Goal: Task Accomplishment & Management: Manage account settings

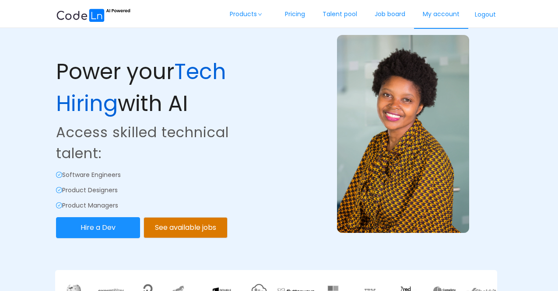
click at [431, 15] on link "My account" at bounding box center [441, 14] width 54 height 29
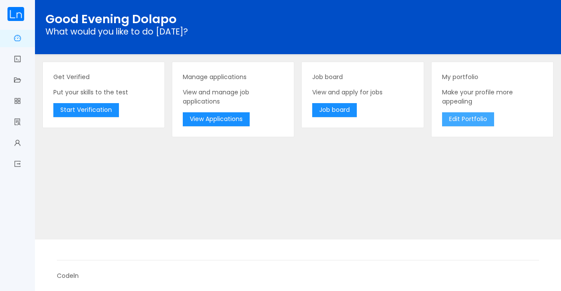
click at [471, 119] on button "Edit Portfolio" at bounding box center [468, 119] width 52 height 14
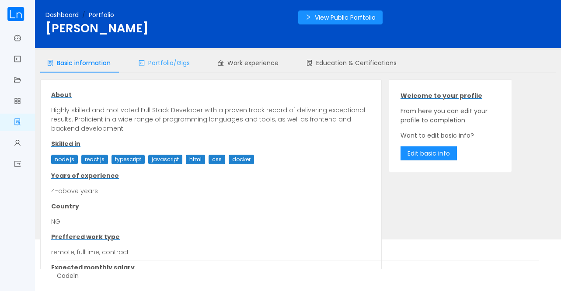
click at [178, 67] on span "Portfolio/Gigs" at bounding box center [164, 63] width 51 height 9
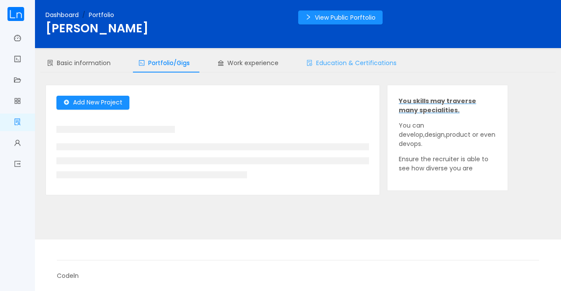
click at [320, 63] on span "Education & Certifications" at bounding box center [352, 63] width 90 height 9
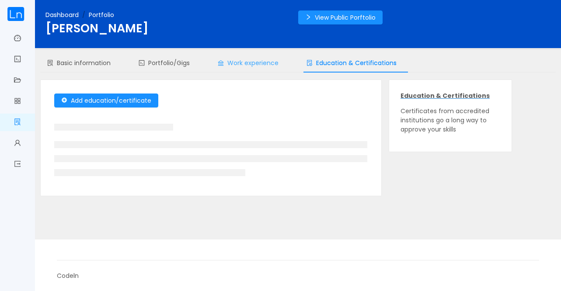
click at [245, 67] on div "Work experience" at bounding box center [248, 63] width 75 height 20
click at [242, 64] on span "Work experience" at bounding box center [248, 63] width 61 height 9
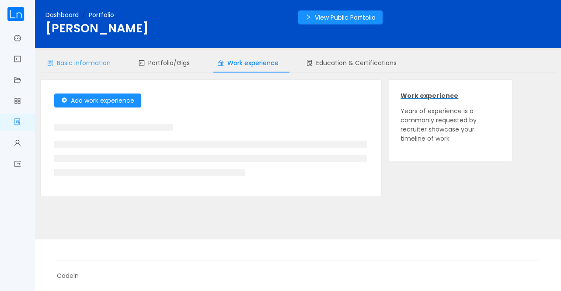
click at [77, 61] on span "Basic information" at bounding box center [78, 63] width 63 height 9
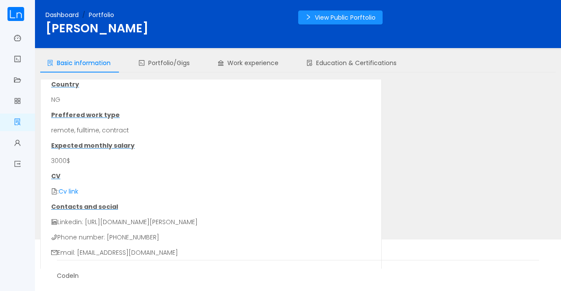
scroll to position [128, 0]
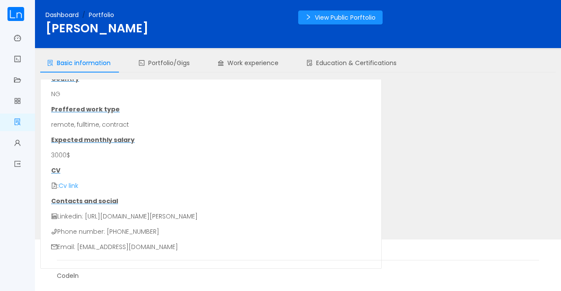
click at [68, 187] on link "Cv link" at bounding box center [69, 186] width 20 height 9
click at [71, 186] on link "Cv link" at bounding box center [69, 186] width 20 height 9
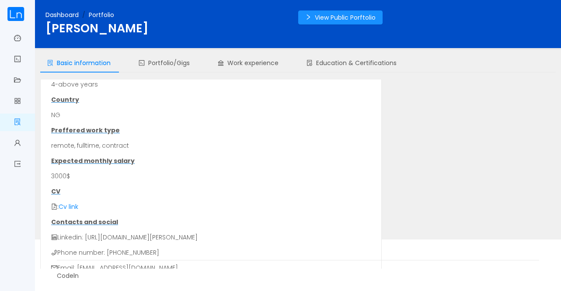
scroll to position [109, 0]
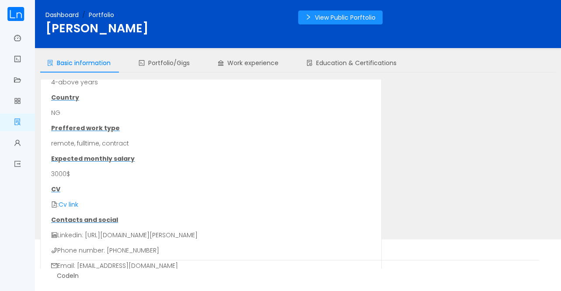
click at [54, 189] on p "CV" at bounding box center [211, 189] width 320 height 9
click at [54, 204] on icon "icon: file-pdf" at bounding box center [54, 205] width 6 height 6
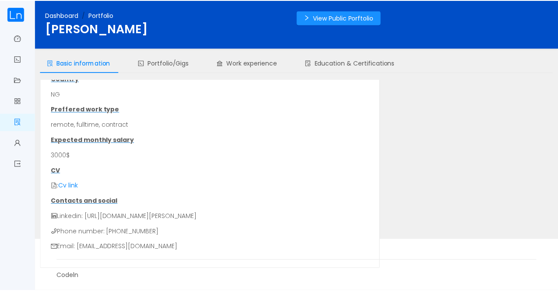
scroll to position [0, 0]
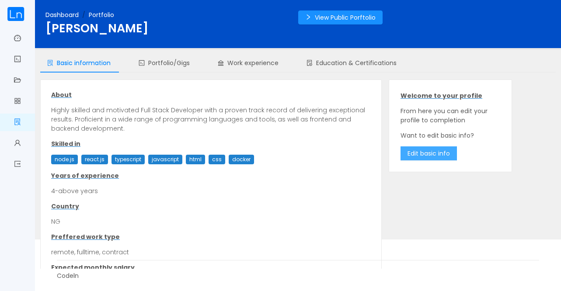
click at [410, 154] on button "Edit basic info" at bounding box center [429, 154] width 56 height 14
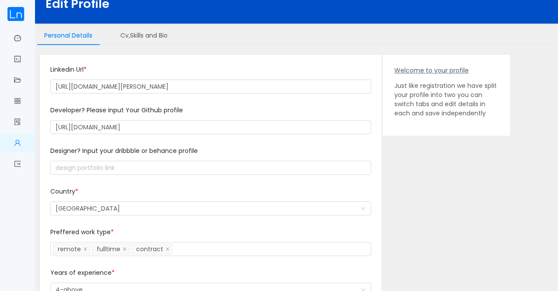
scroll to position [23, 0]
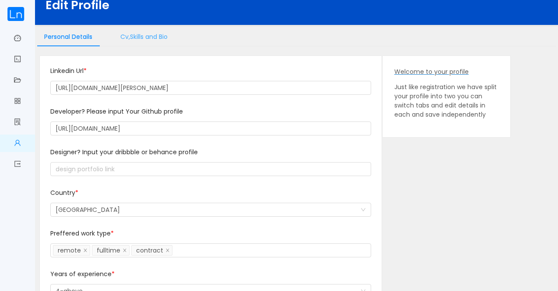
click at [136, 40] on div "Cv,Skills and Bio" at bounding box center [143, 37] width 61 height 20
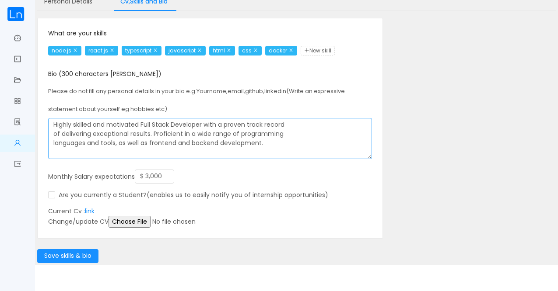
scroll to position [63, 0]
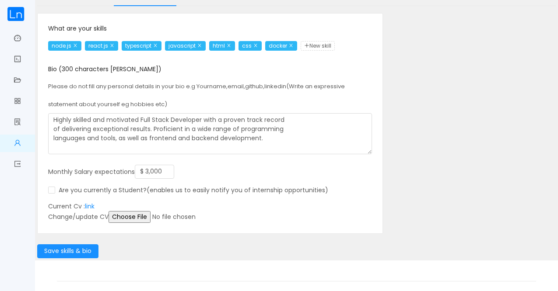
click at [128, 214] on input "file" at bounding box center [176, 217] width 134 height 12
click at [93, 206] on link "link" at bounding box center [90, 206] width 10 height 9
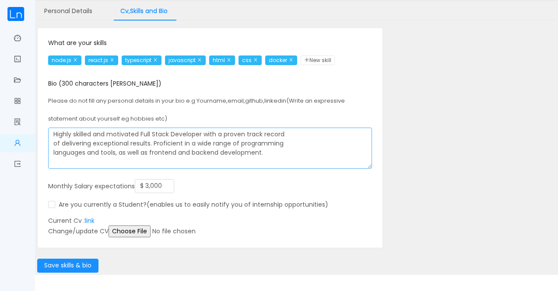
scroll to position [49, 0]
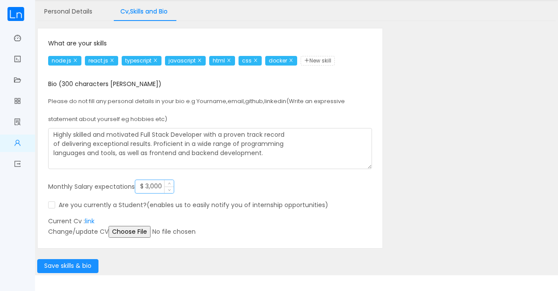
click at [148, 186] on input "$ 3,000" at bounding box center [154, 186] width 39 height 13
type input "$ 4,000"
click at [66, 265] on button "Save skills & bio" at bounding box center [67, 266] width 61 height 14
click at [322, 57] on span "New skill" at bounding box center [318, 61] width 34 height 10
click at [320, 60] on span "New skill" at bounding box center [318, 61] width 34 height 10
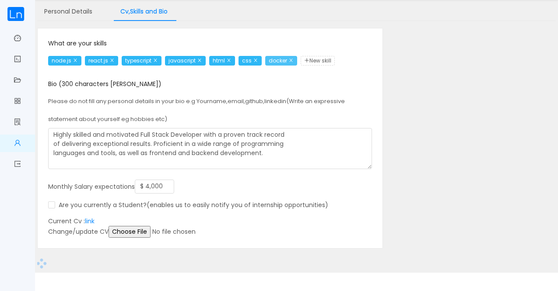
click at [293, 60] on icon "icon: close" at bounding box center [291, 60] width 4 height 4
click at [283, 60] on span "New skill" at bounding box center [282, 61] width 34 height 10
click at [279, 60] on span "New skill" at bounding box center [282, 61] width 34 height 10
click at [278, 60] on span "New skill" at bounding box center [282, 61] width 34 height 10
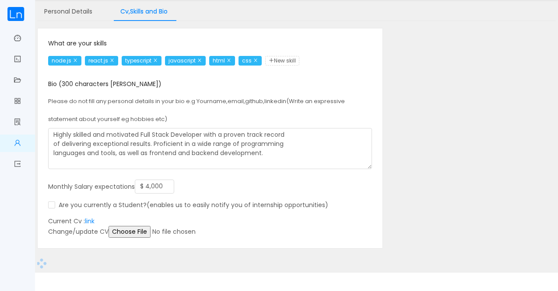
click at [40, 264] on span at bounding box center [41, 264] width 12 height 12
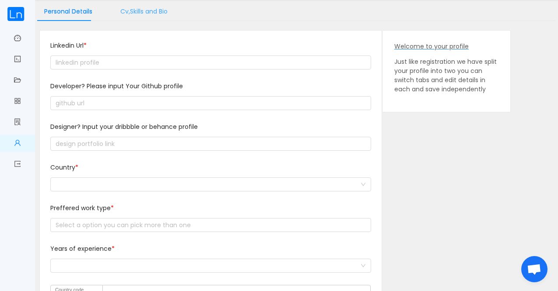
click at [134, 10] on div "Cv,Skills and Bio" at bounding box center [143, 12] width 61 height 20
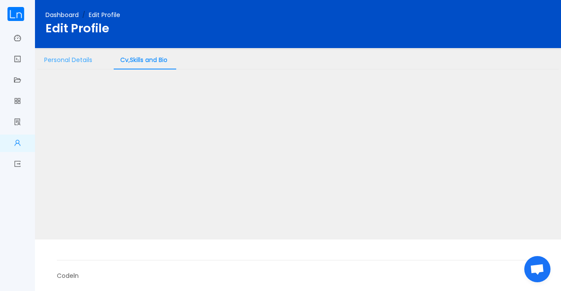
click at [70, 59] on div "Personal Details" at bounding box center [68, 60] width 62 height 20
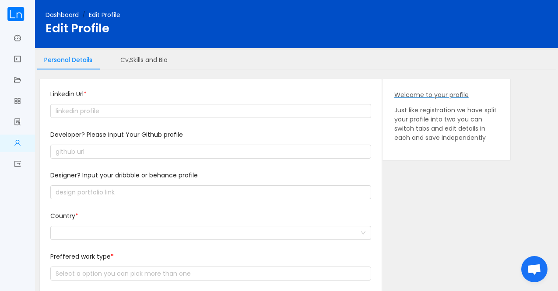
click at [18, 9] on img at bounding box center [16, 14] width 18 height 14
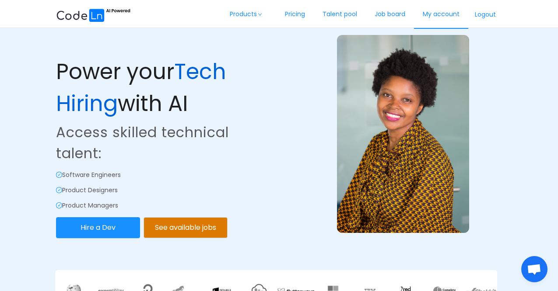
click at [431, 14] on link "My account" at bounding box center [441, 14] width 54 height 29
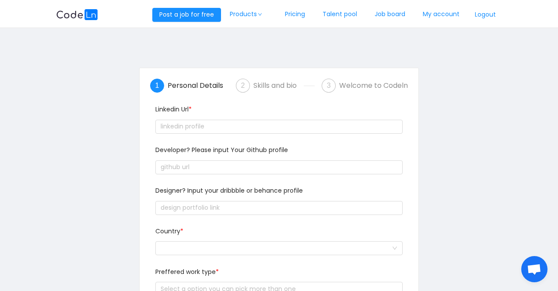
click at [260, 91] on div "Skills and bio" at bounding box center [278, 86] width 50 height 14
click at [263, 85] on div "Skills and bio" at bounding box center [278, 86] width 50 height 14
click at [484, 16] on button "Logout" at bounding box center [485, 15] width 34 height 14
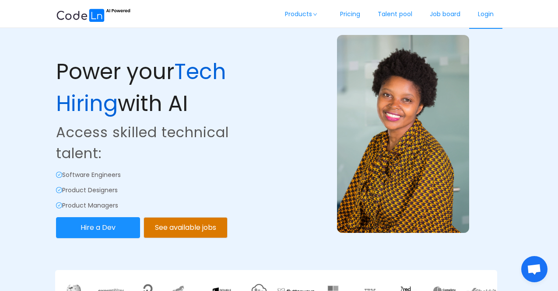
click at [484, 14] on link "Login" at bounding box center [485, 14] width 33 height 29
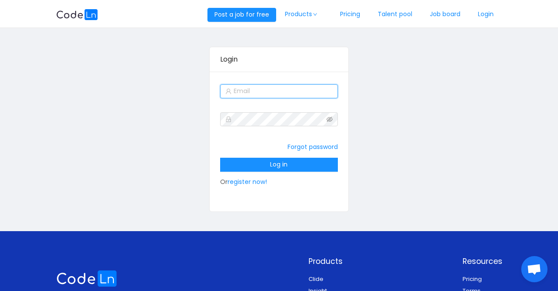
click at [245, 95] on input "text" at bounding box center [279, 91] width 118 height 14
click at [247, 93] on input "text" at bounding box center [279, 91] width 118 height 14
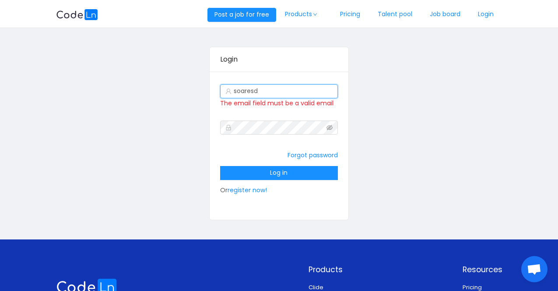
type input "[EMAIL_ADDRESS][DOMAIN_NAME]"
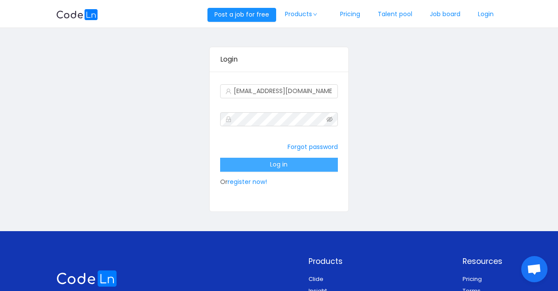
click at [269, 168] on button "Log in" at bounding box center [279, 165] width 118 height 14
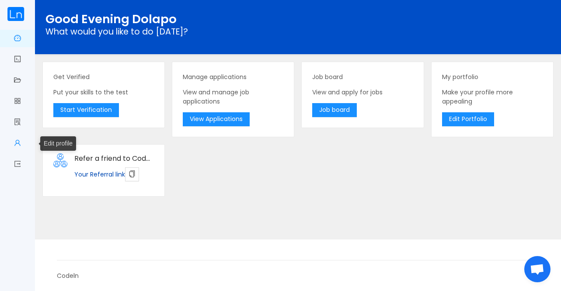
click at [18, 140] on link "Edit profile" at bounding box center [17, 144] width 7 height 18
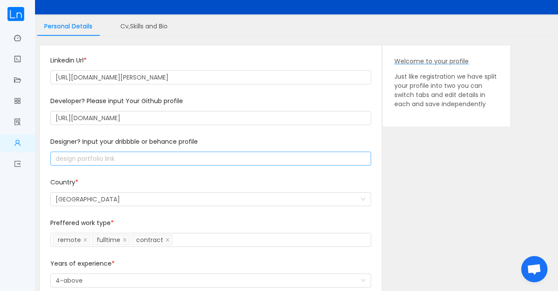
scroll to position [18, 0]
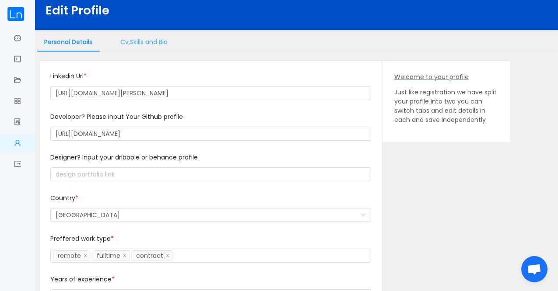
click at [143, 42] on div "Cv,Skills and Bio" at bounding box center [143, 42] width 61 height 20
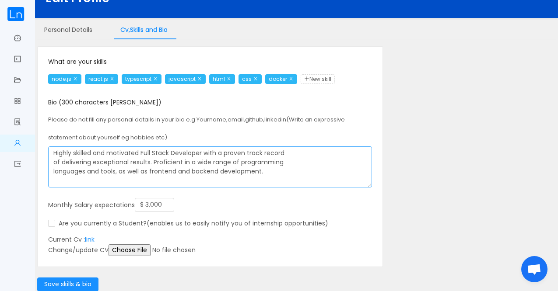
scroll to position [0, 0]
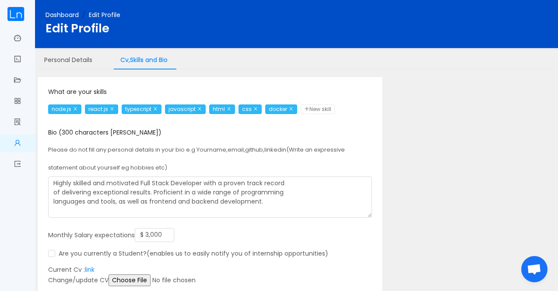
click at [326, 113] on span "New skill" at bounding box center [318, 110] width 34 height 10
type input "Vuejs"
click at [332, 114] on span "New skill" at bounding box center [349, 110] width 34 height 10
type input "PHP"
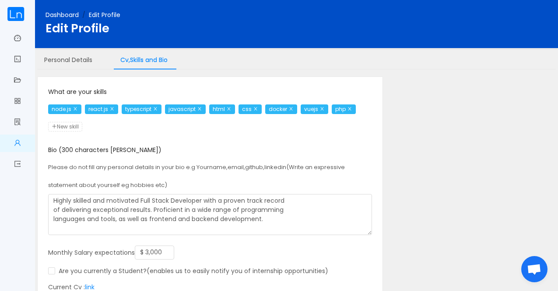
click at [75, 126] on span "New skill" at bounding box center [65, 127] width 34 height 10
type input "SQL"
click at [93, 127] on span "New skill" at bounding box center [91, 127] width 34 height 10
type input "p"
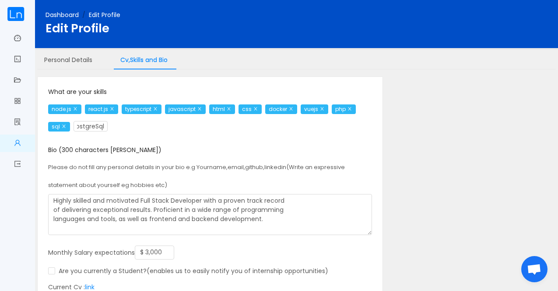
type input "PostgreSql"
click at [72, 14] on link "Dashboard" at bounding box center [62, 15] width 33 height 9
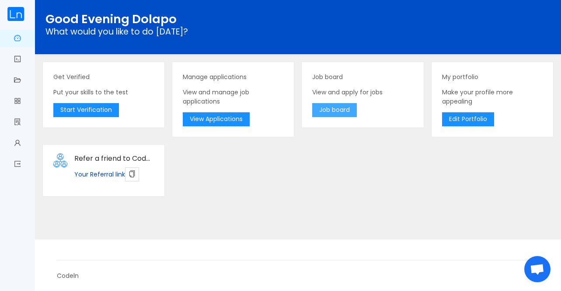
click at [322, 110] on button "Job board" at bounding box center [334, 110] width 45 height 14
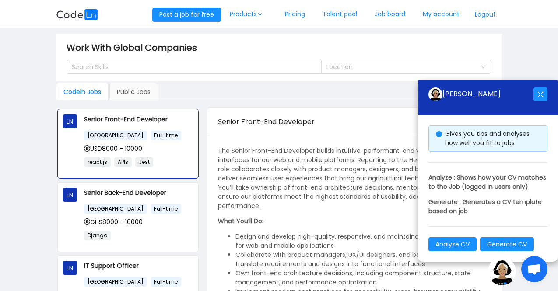
scroll to position [1, 0]
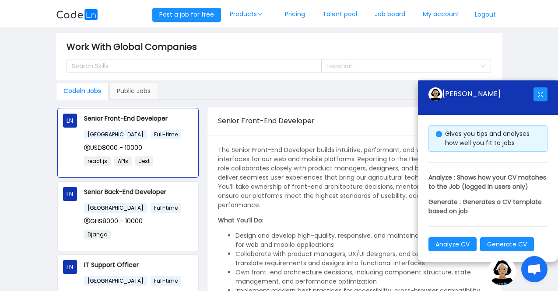
click at [365, 116] on div "Senior Front-End Developer" at bounding box center [334, 121] width 233 height 25
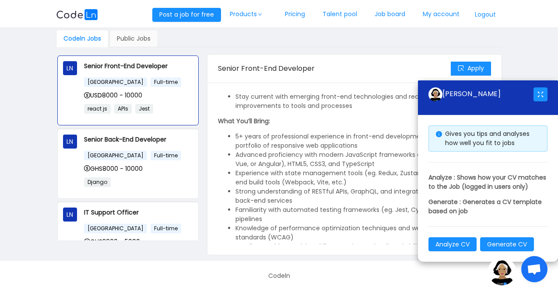
scroll to position [217, 0]
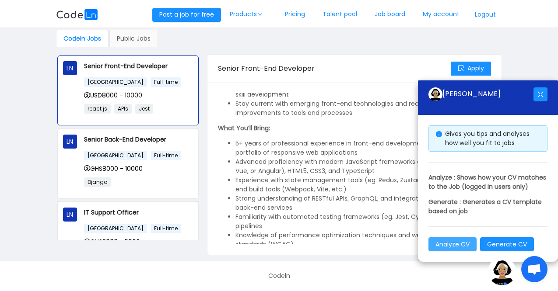
click at [449, 244] on button "Analyze CV" at bounding box center [452, 245] width 48 height 14
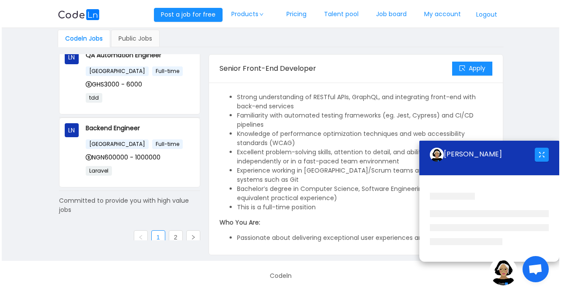
scroll to position [396, 0]
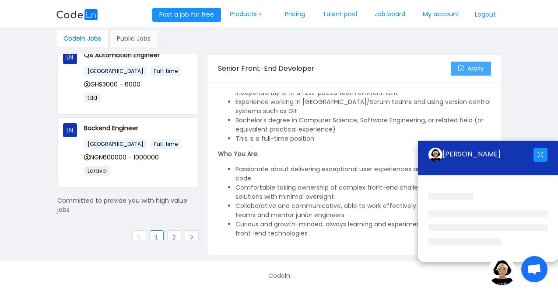
click at [468, 65] on button "Apply" at bounding box center [471, 69] width 40 height 14
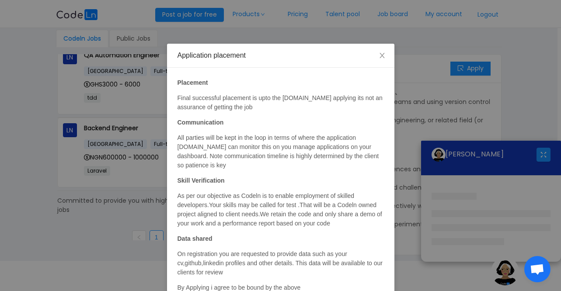
scroll to position [42, 0]
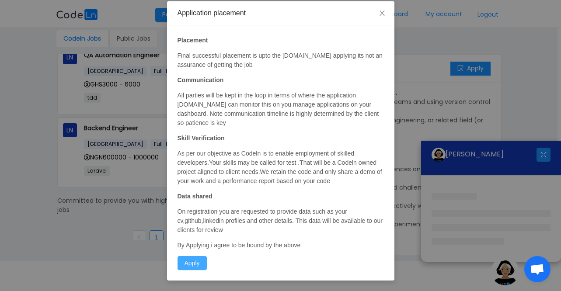
click at [186, 265] on button "Apply" at bounding box center [192, 263] width 29 height 14
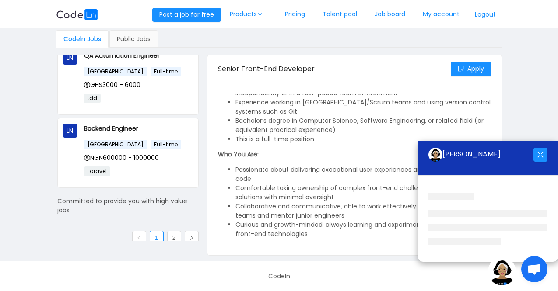
scroll to position [50, 0]
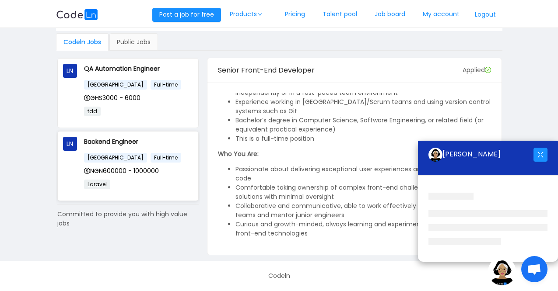
click at [156, 154] on div "[GEOGRAPHIC_DATA] Full-time" at bounding box center [138, 158] width 109 height 10
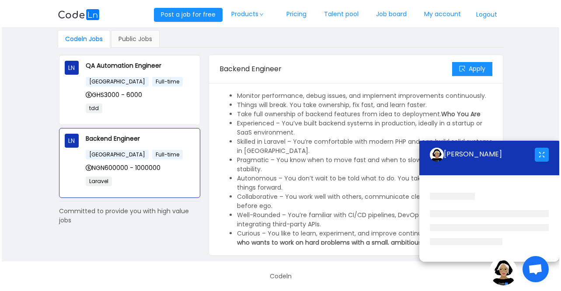
scroll to position [142, 0]
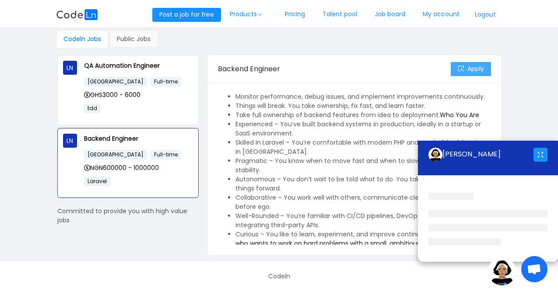
click at [458, 67] on button "Apply" at bounding box center [471, 69] width 40 height 14
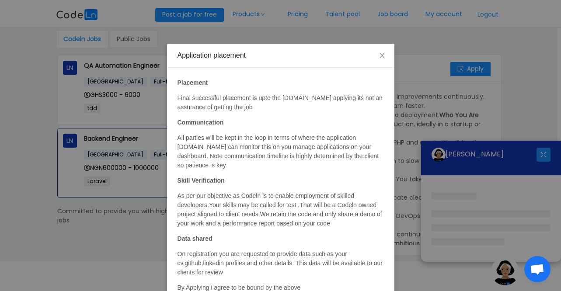
scroll to position [42, 0]
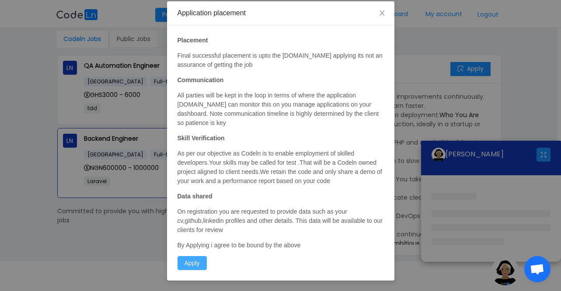
click at [183, 265] on button "Apply" at bounding box center [192, 263] width 29 height 14
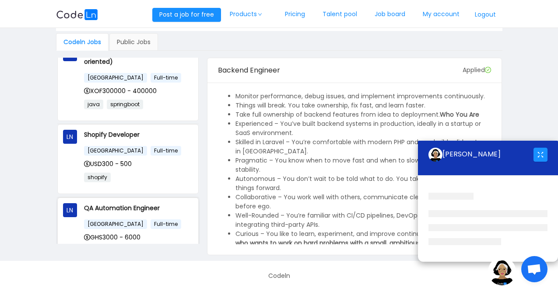
scroll to position [627, 0]
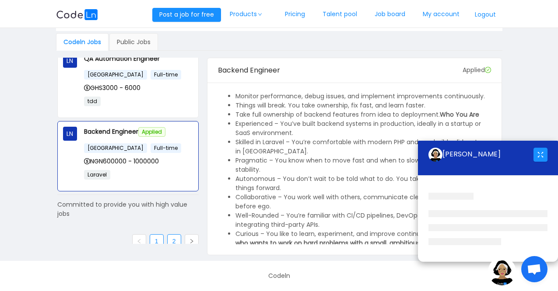
click at [172, 240] on link "2" at bounding box center [174, 241] width 13 height 13
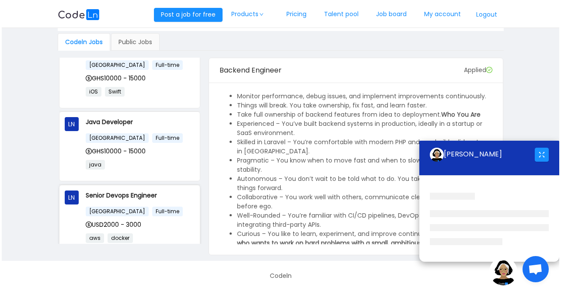
scroll to position [197, 0]
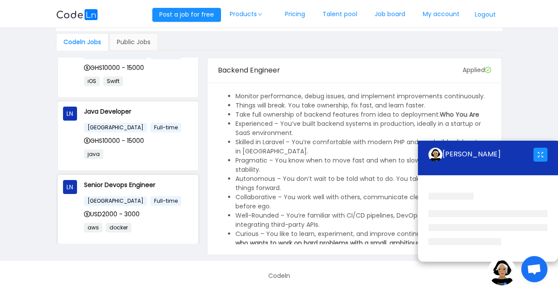
click at [157, 210] on div "USD2000 - 3000" at bounding box center [138, 215] width 109 height 10
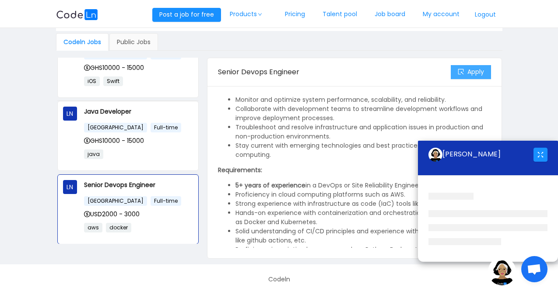
click at [473, 76] on button "Apply" at bounding box center [471, 72] width 40 height 14
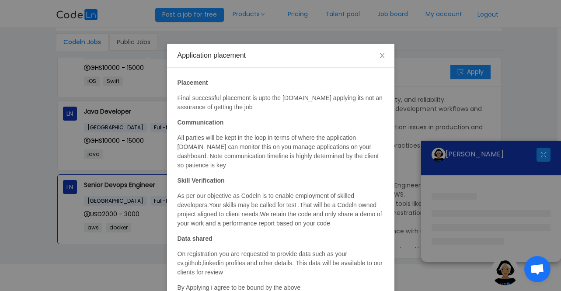
scroll to position [42, 0]
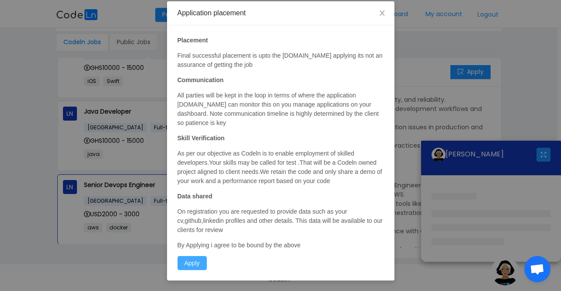
click at [186, 261] on button "Apply" at bounding box center [192, 263] width 29 height 14
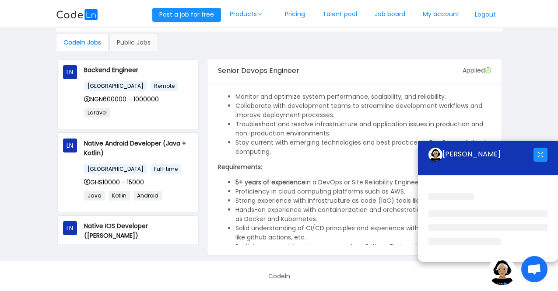
scroll to position [0, 0]
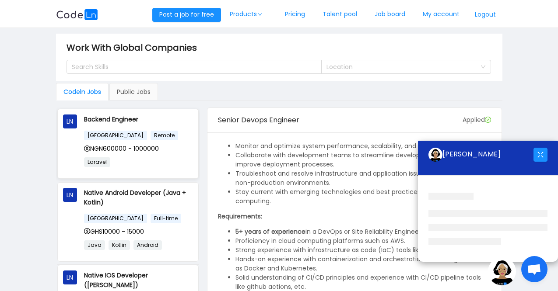
click at [135, 164] on p "Laravel" at bounding box center [138, 162] width 109 height 10
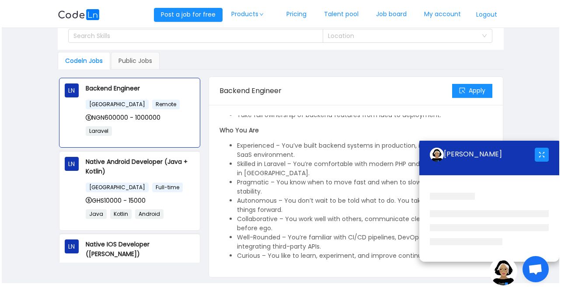
scroll to position [53, 0]
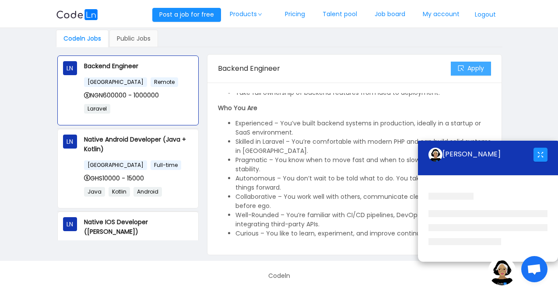
click at [466, 69] on button "Apply" at bounding box center [471, 69] width 40 height 14
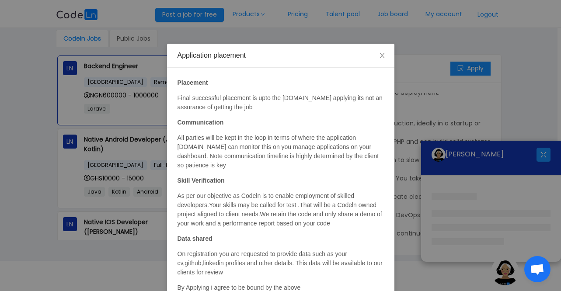
scroll to position [42, 0]
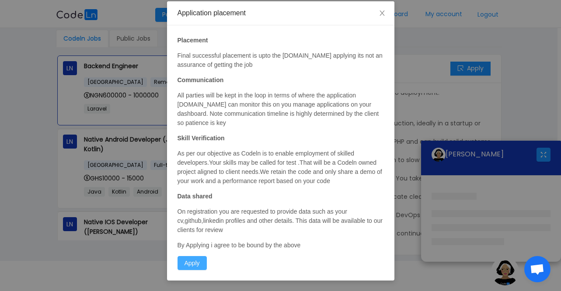
click at [192, 263] on button "Apply" at bounding box center [192, 263] width 29 height 14
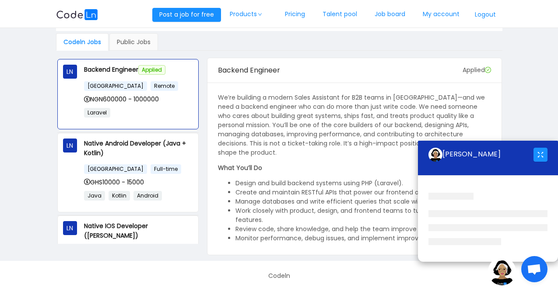
scroll to position [0, 0]
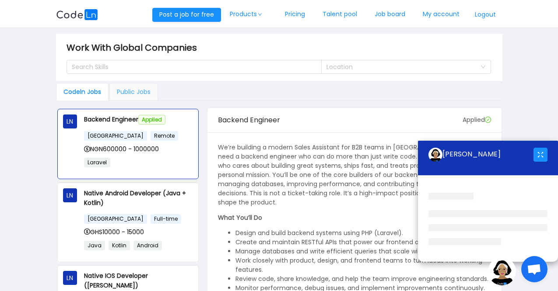
click at [133, 94] on div "Public Jobs" at bounding box center [133, 92] width 49 height 18
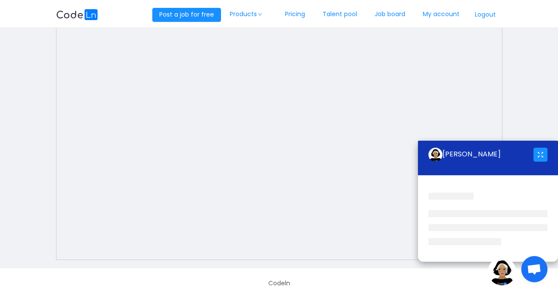
scroll to position [117, 0]
